Goal: Task Accomplishment & Management: Use online tool/utility

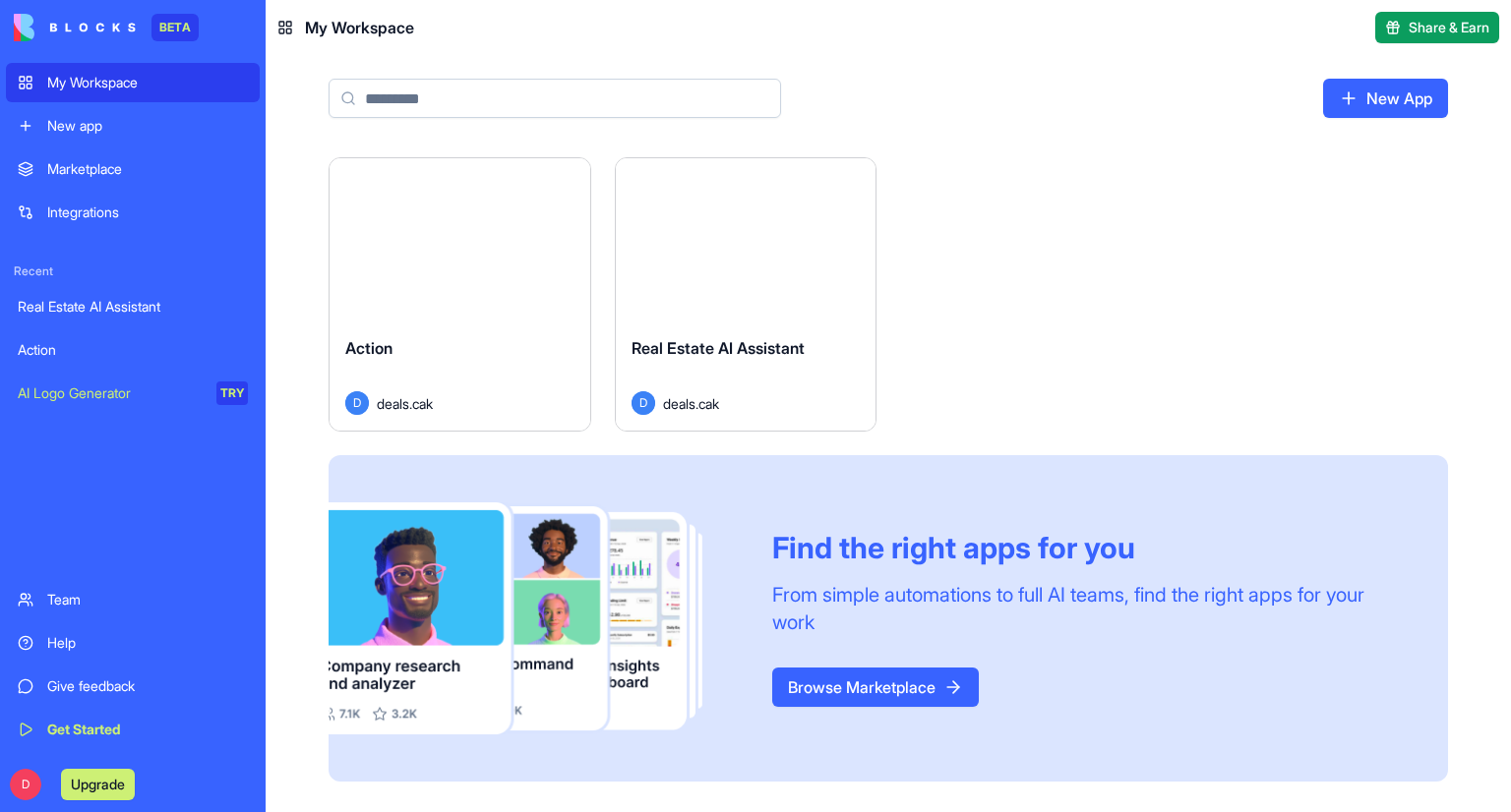
click at [751, 276] on div "Launch" at bounding box center [746, 239] width 260 height 162
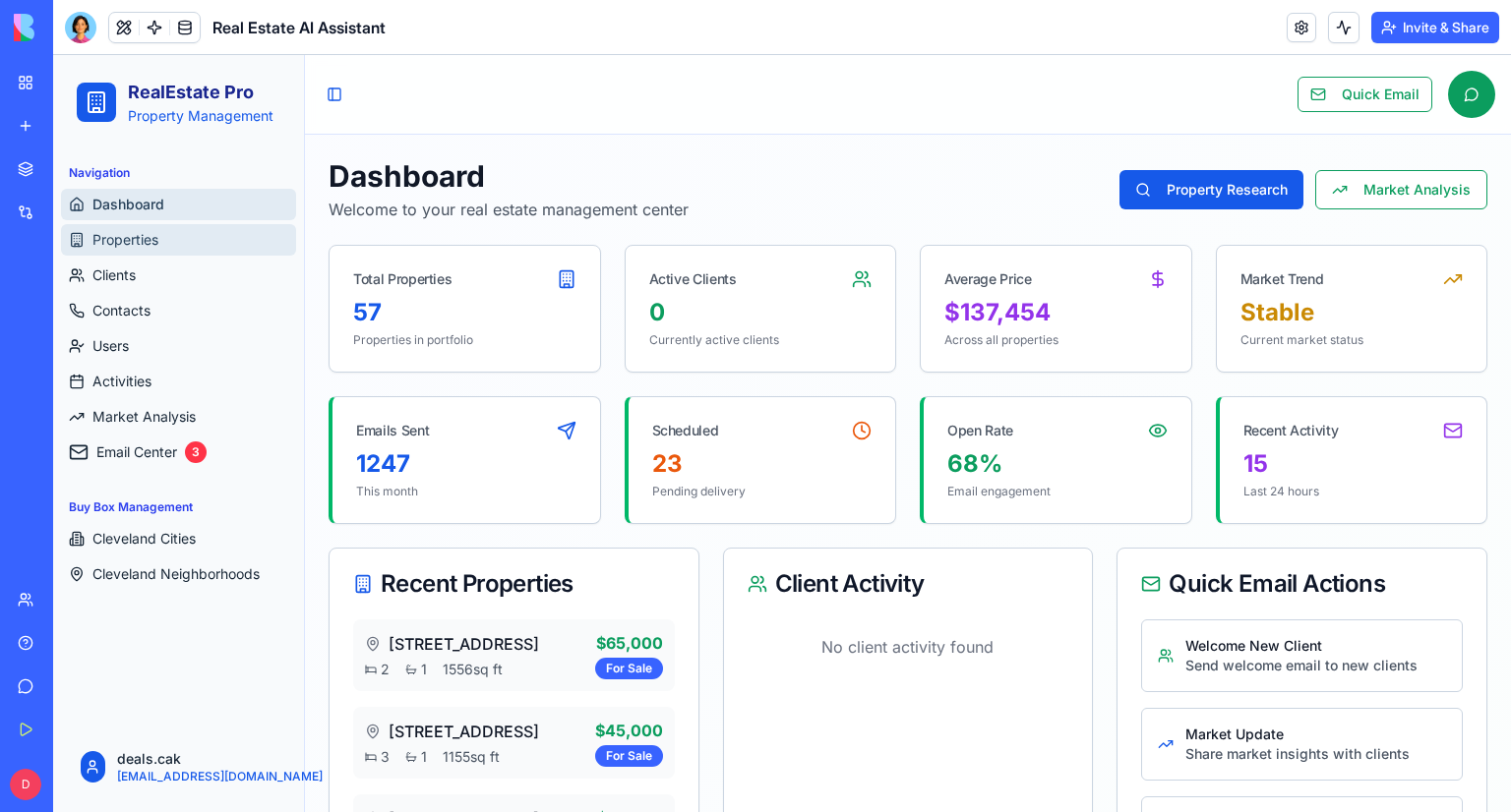
click at [120, 232] on span "Properties" at bounding box center [125, 241] width 66 height 20
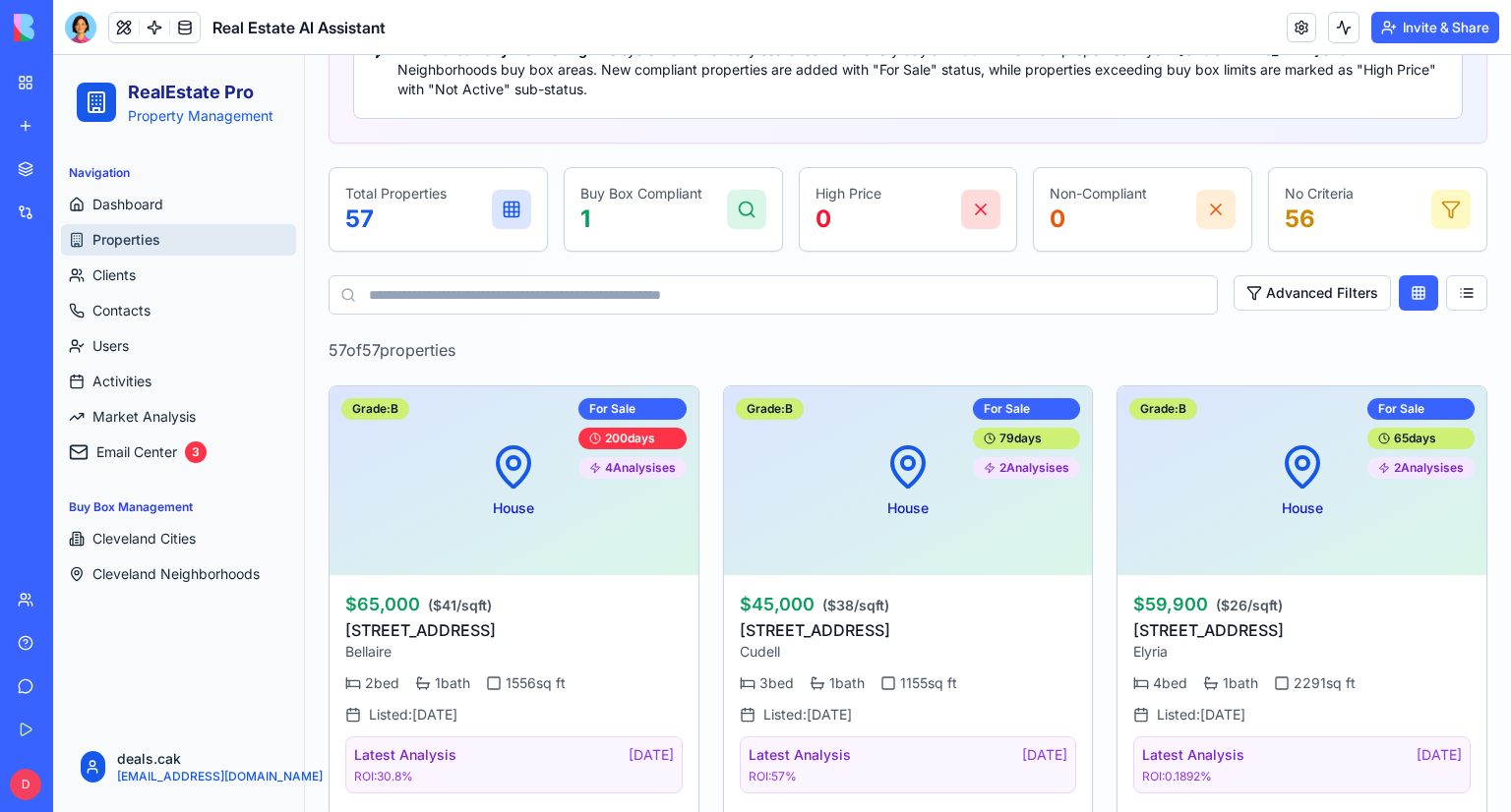
scroll to position [394, 0]
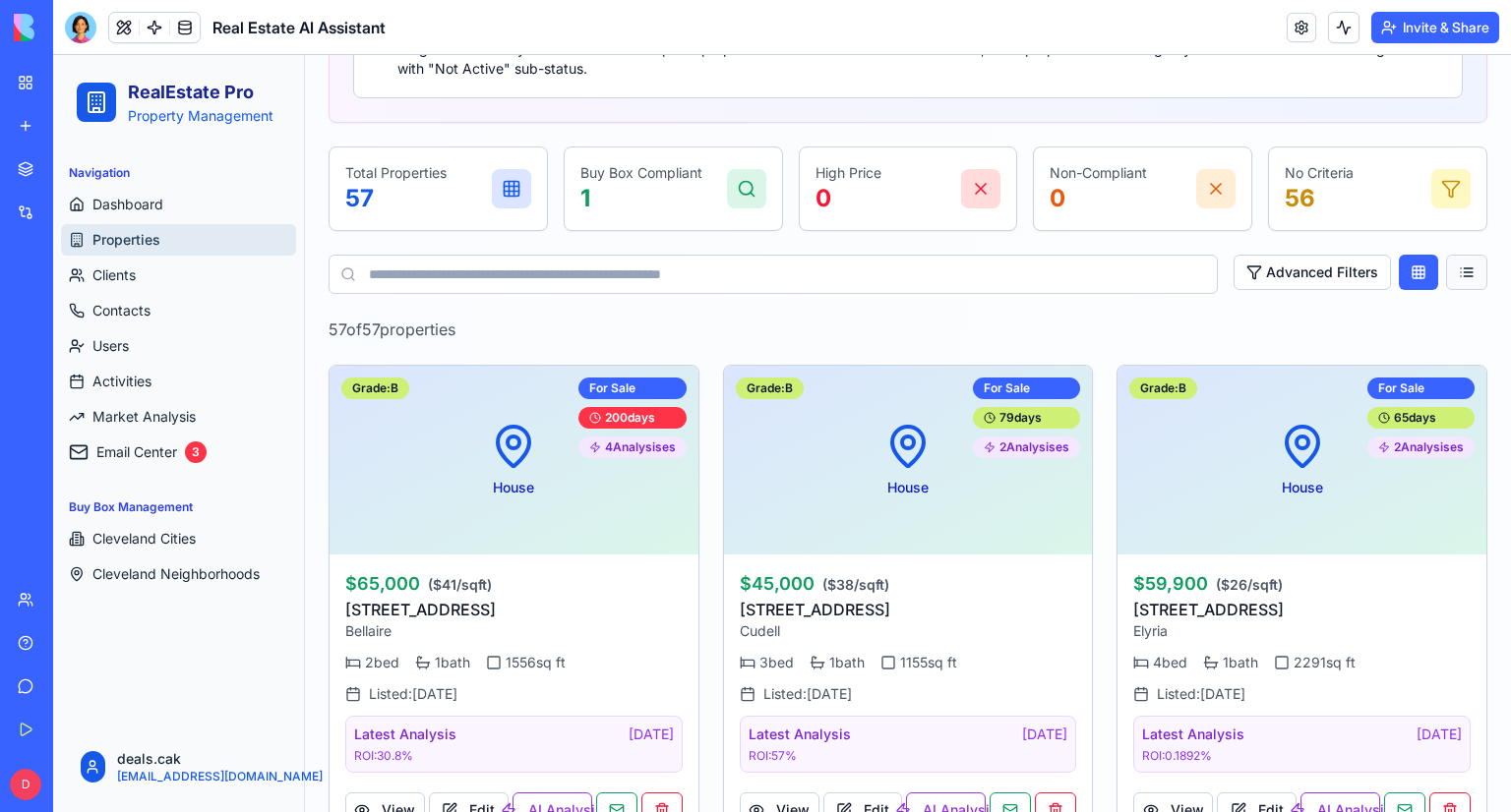
click at [1453, 274] on button at bounding box center [1467, 272] width 42 height 36
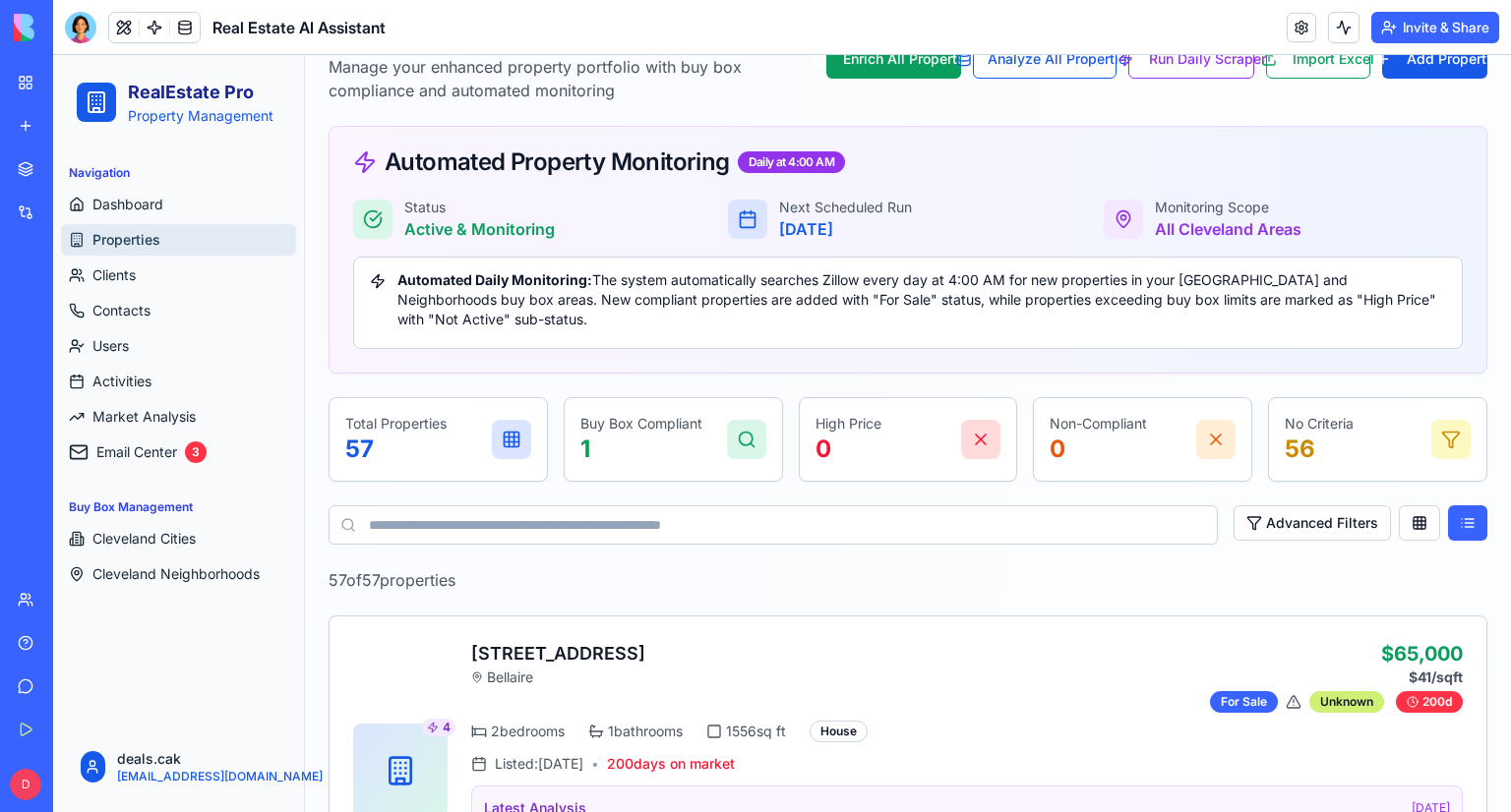
scroll to position [0, 0]
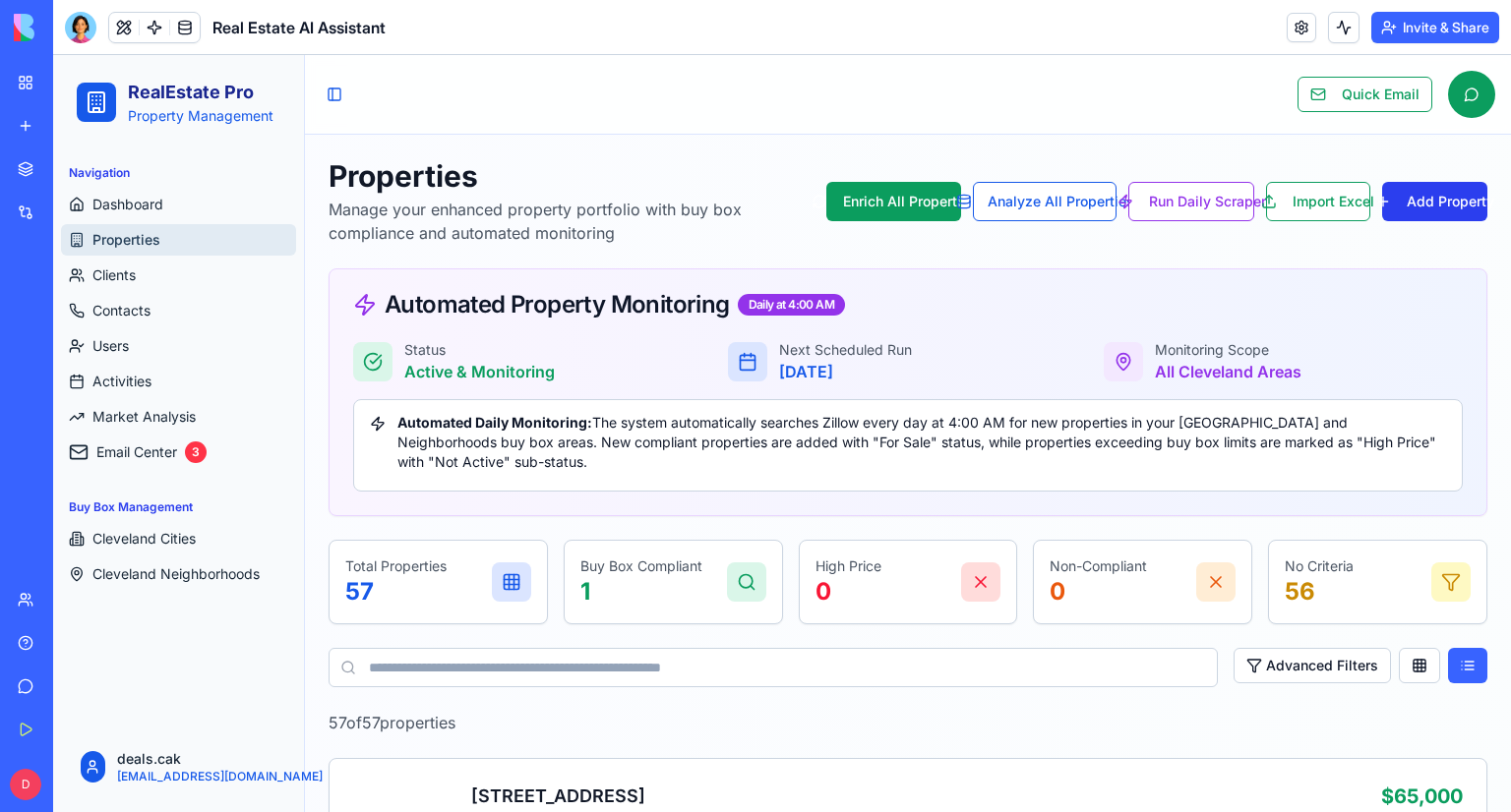
click at [1454, 195] on button "Add Property" at bounding box center [1434, 202] width 105 height 40
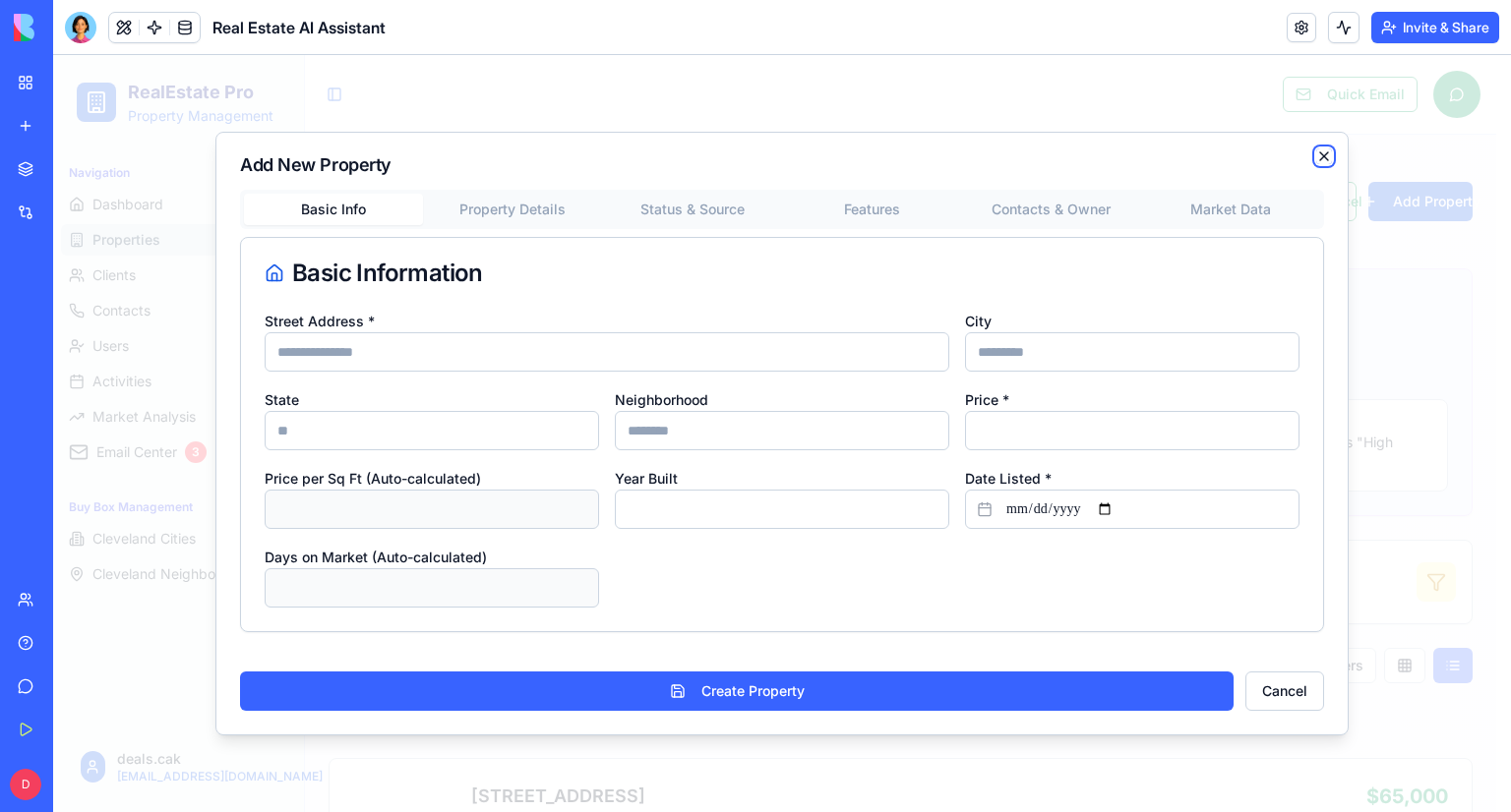
click at [1327, 155] on icon "button" at bounding box center [1324, 156] width 16 height 16
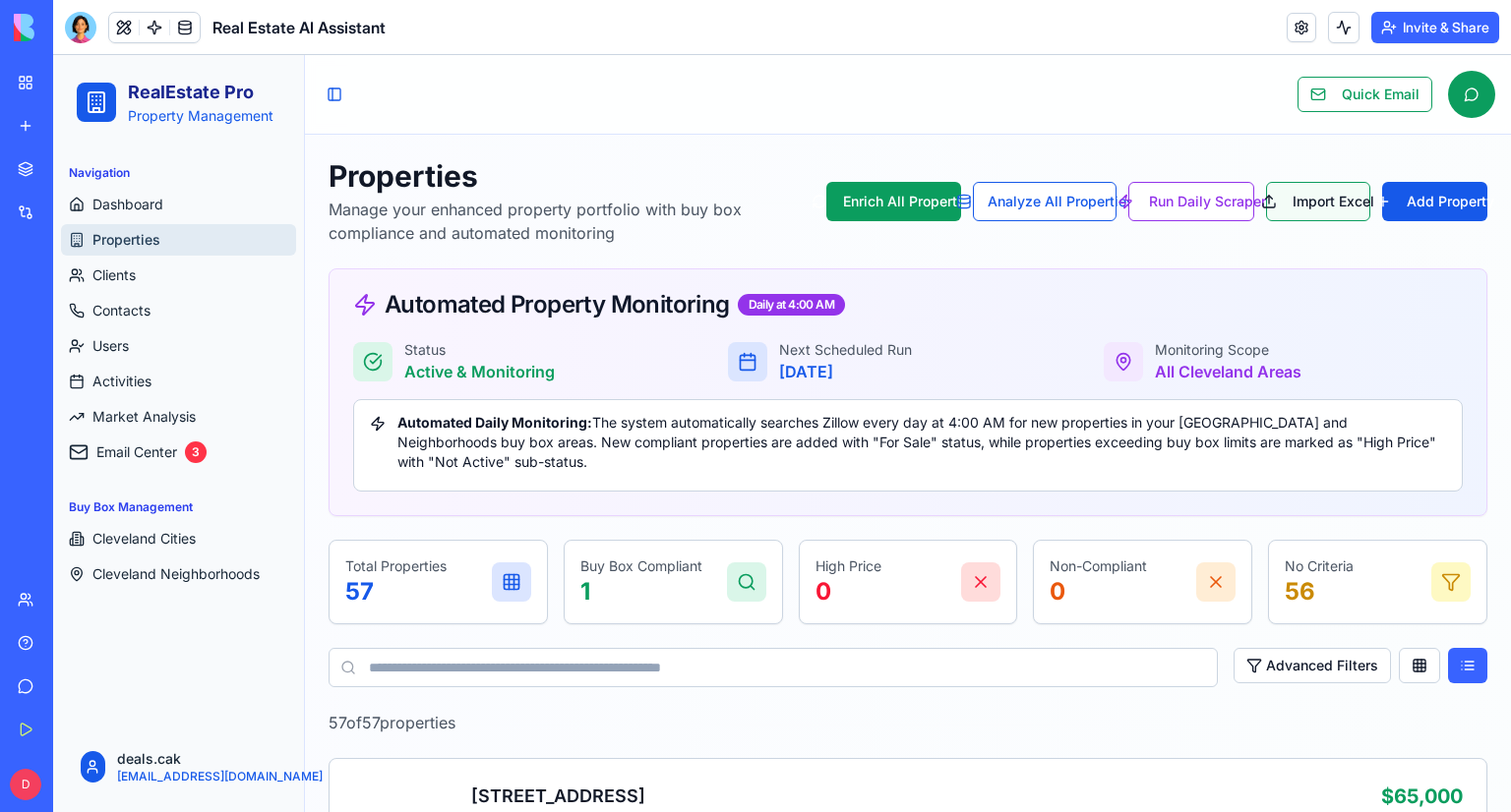
click at [1292, 203] on button "Import Excel" at bounding box center [1318, 202] width 104 height 40
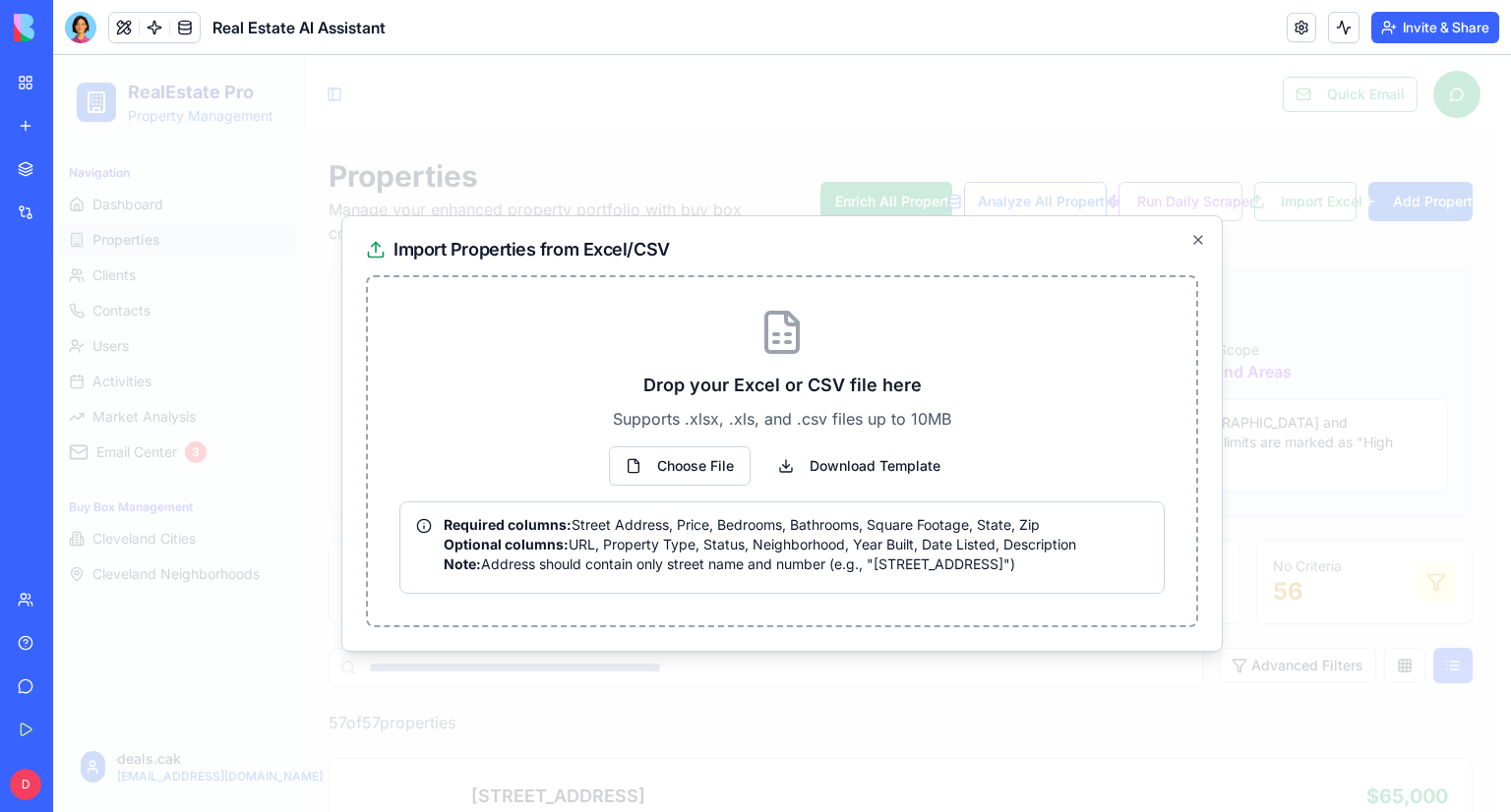
drag, startPoint x: 1013, startPoint y: 569, endPoint x: 1025, endPoint y: 597, distance: 30.5
click at [1025, 597] on div "Drop your Excel or CSV file here Supports .xlsx, .xls, and .csv files up to 10M…" at bounding box center [781, 451] width 832 height 352
click at [1197, 241] on icon "button" at bounding box center [1198, 241] width 16 height 16
